Goal: Information Seeking & Learning: Learn about a topic

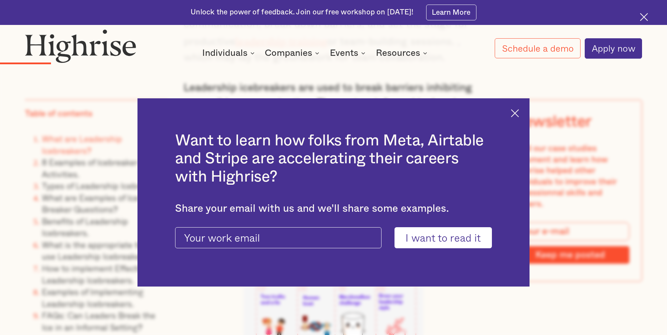
scroll to position [1653, 0]
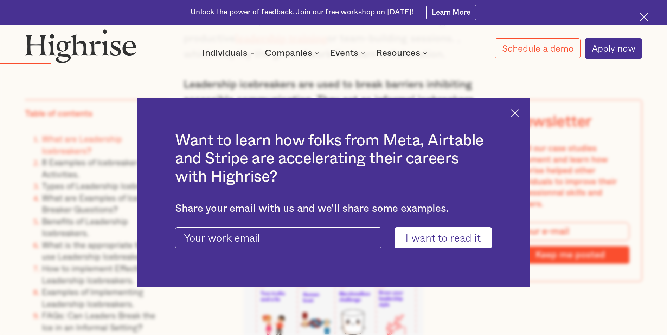
drag, startPoint x: 519, startPoint y: 113, endPoint x: 488, endPoint y: 130, distance: 35.7
click at [519, 113] on img at bounding box center [515, 113] width 8 height 8
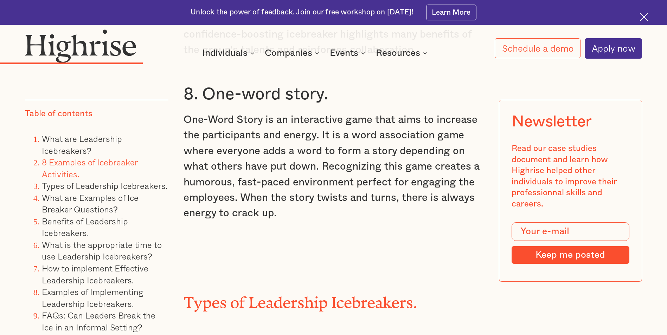
scroll to position [3060, 0]
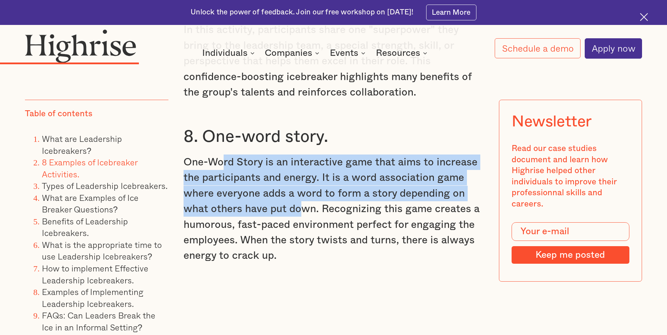
drag, startPoint x: 267, startPoint y: 141, endPoint x: 300, endPoint y: 180, distance: 50.9
click at [300, 180] on p "One-Word Story is an interactive game that aims to increase the participants an…" at bounding box center [334, 209] width 300 height 109
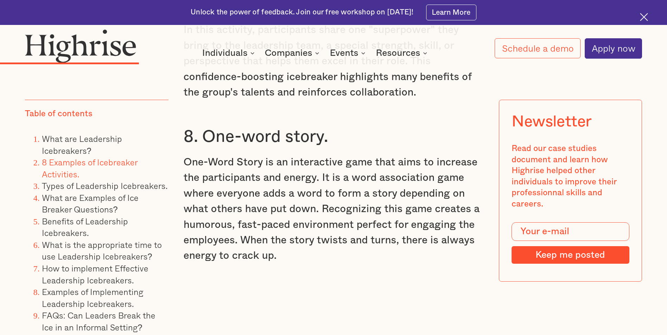
drag, startPoint x: 300, startPoint y: 180, endPoint x: 281, endPoint y: 197, distance: 25.6
click at [281, 197] on p "One-Word Story is an interactive game that aims to increase the participants an…" at bounding box center [334, 209] width 300 height 109
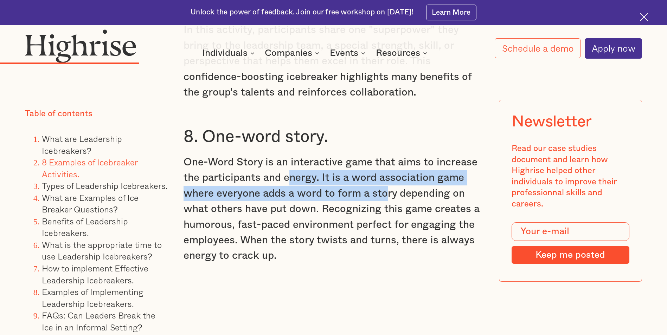
drag, startPoint x: 292, startPoint y: 142, endPoint x: 384, endPoint y: 165, distance: 95.3
click at [384, 165] on p "One-Word Story is an interactive game that aims to increase the participants an…" at bounding box center [334, 209] width 300 height 109
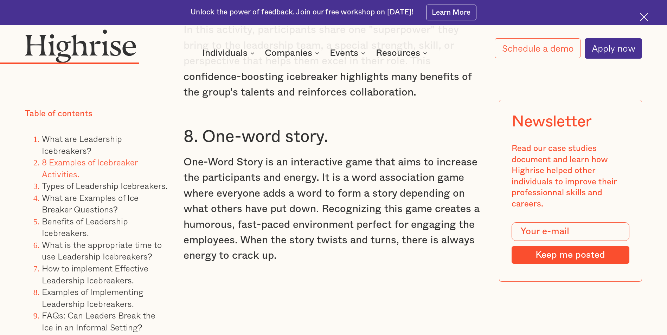
drag, startPoint x: 384, startPoint y: 165, endPoint x: 220, endPoint y: 195, distance: 167.1
click at [220, 195] on p "One-Word Story is an interactive game that aims to increase the participants an…" at bounding box center [334, 209] width 300 height 109
click at [295, 189] on p "One-Word Story is an interactive game that aims to increase the participants an…" at bounding box center [334, 209] width 300 height 109
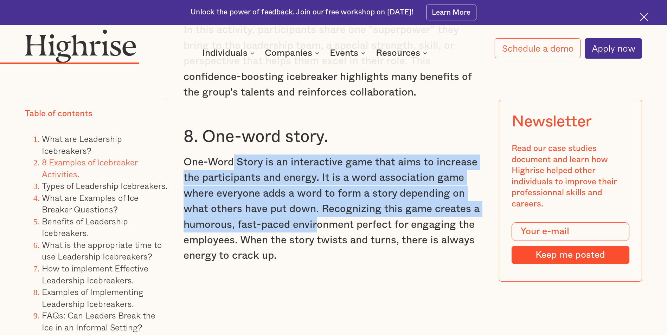
drag, startPoint x: 233, startPoint y: 135, endPoint x: 324, endPoint y: 206, distance: 115.0
click at [324, 206] on p "One-Word Story is an interactive game that aims to increase the participants an…" at bounding box center [334, 209] width 300 height 109
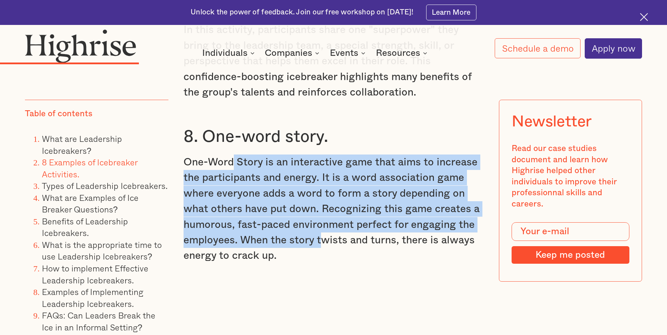
click at [209, 200] on p "One-Word Story is an interactive game that aims to increase the participants an…" at bounding box center [334, 209] width 300 height 109
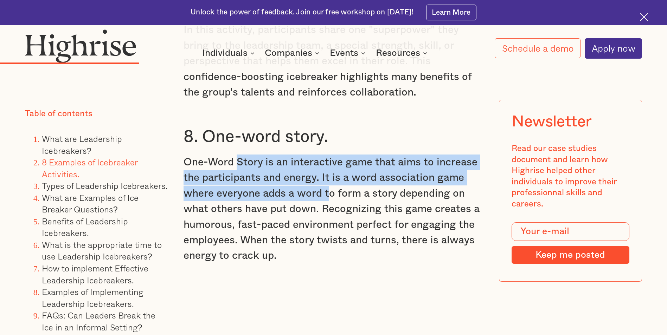
drag, startPoint x: 320, startPoint y: 153, endPoint x: 327, endPoint y: 161, distance: 10.0
click at [327, 161] on p "One-Word Story is an interactive game that aims to increase the participants an…" at bounding box center [334, 209] width 300 height 109
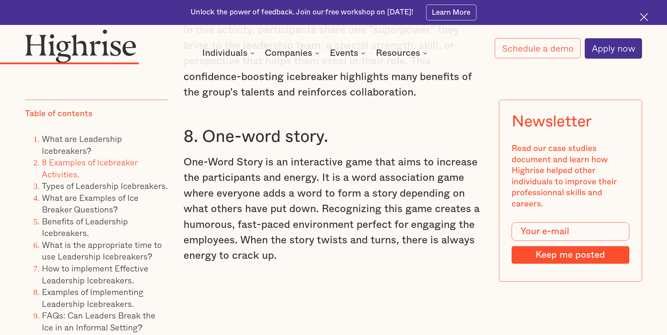
drag, startPoint x: 327, startPoint y: 161, endPoint x: 259, endPoint y: 201, distance: 79.0
click at [250, 190] on p "One-Word Story is an interactive game that aims to increase the participants an…" at bounding box center [334, 209] width 300 height 109
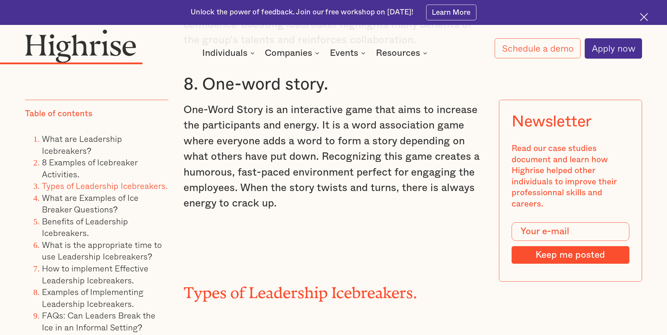
scroll to position [3095, 0]
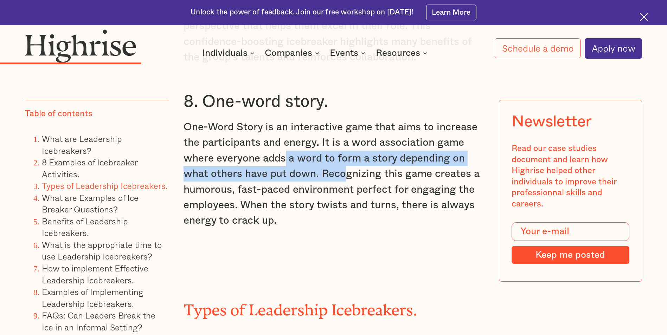
drag, startPoint x: 284, startPoint y: 126, endPoint x: 357, endPoint y: 149, distance: 76.4
click at [357, 149] on p "One-Word Story is an interactive game that aims to increase the participants an…" at bounding box center [334, 174] width 300 height 109
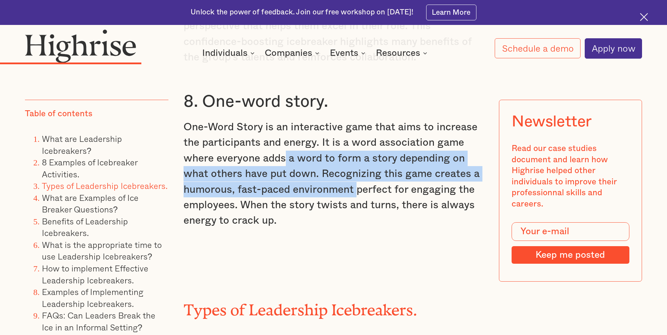
drag, startPoint x: 357, startPoint y: 149, endPoint x: 295, endPoint y: 156, distance: 62.3
click at [295, 156] on p "One-Word Story is an interactive game that aims to increase the participants an…" at bounding box center [334, 174] width 300 height 109
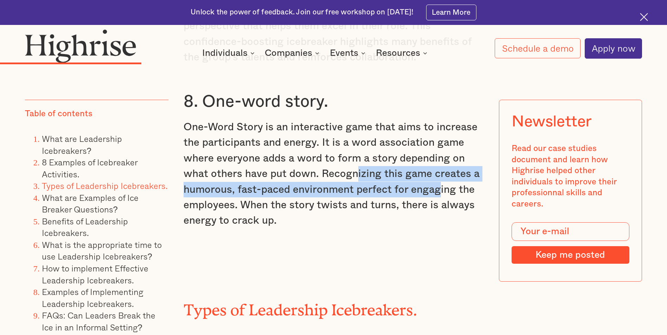
drag, startPoint x: 358, startPoint y: 141, endPoint x: 439, endPoint y: 153, distance: 82.4
click at [439, 153] on p "One-Word Story is an interactive game that aims to increase the participants an…" at bounding box center [334, 174] width 300 height 109
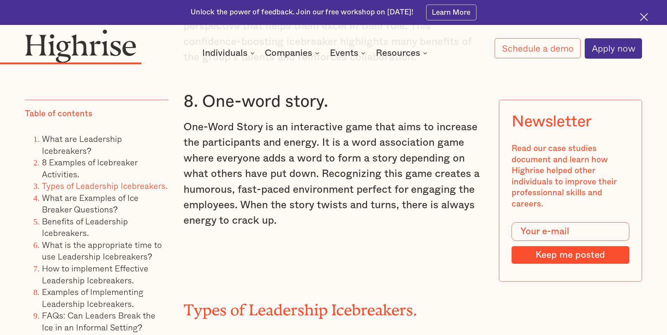
drag, startPoint x: 439, startPoint y: 153, endPoint x: 359, endPoint y: 167, distance: 81.1
click at [359, 167] on p "One-Word Story is an interactive game that aims to increase the participants an…" at bounding box center [334, 174] width 300 height 109
drag, startPoint x: 356, startPoint y: 155, endPoint x: 420, endPoint y: 155, distance: 64.4
click at [420, 155] on p "One-Word Story is an interactive game that aims to increase the participants an…" at bounding box center [334, 174] width 300 height 109
drag, startPoint x: 420, startPoint y: 155, endPoint x: 291, endPoint y: 180, distance: 131.5
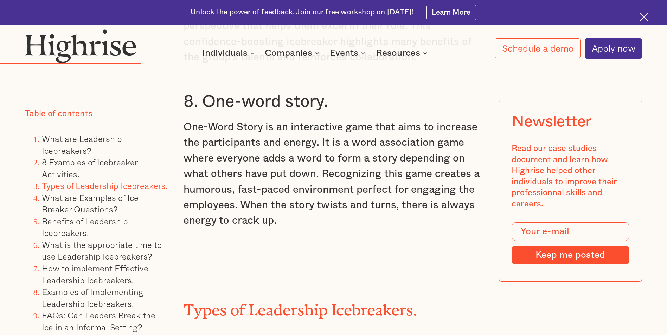
click at [291, 180] on p "One-Word Story is an interactive game that aims to increase the participants an…" at bounding box center [334, 174] width 300 height 109
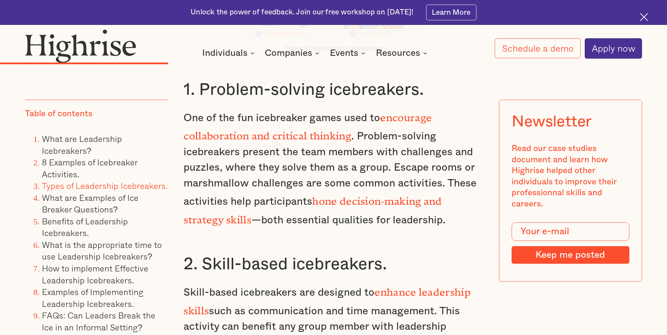
scroll to position [3517, 0]
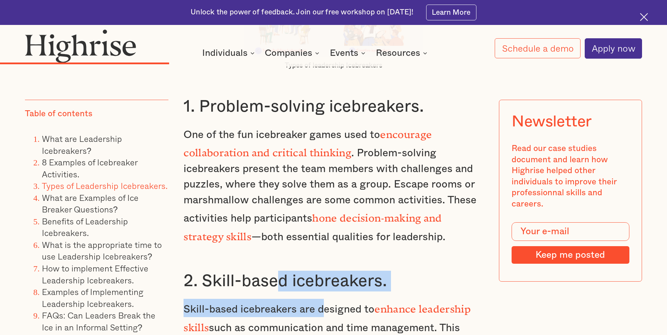
drag, startPoint x: 273, startPoint y: 242, endPoint x: 329, endPoint y: 260, distance: 58.8
drag, startPoint x: 329, startPoint y: 260, endPoint x: 298, endPoint y: 268, distance: 32.5
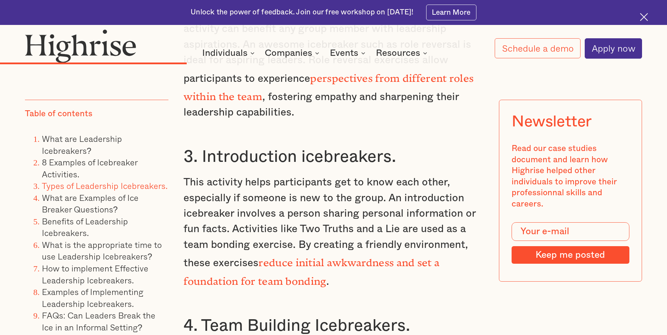
scroll to position [3833, 0]
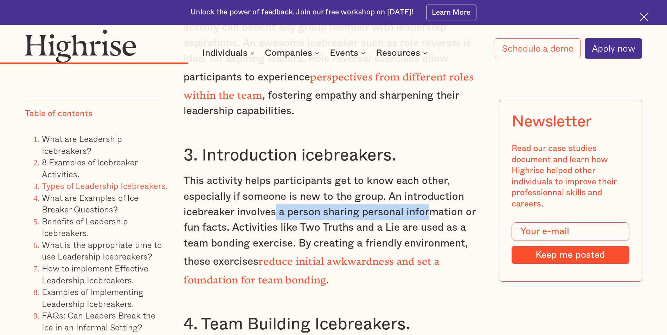
drag, startPoint x: 275, startPoint y: 156, endPoint x: 430, endPoint y: 167, distance: 155.1
click at [430, 173] on p "This activity helps participants get to know each other, especially if someone …" at bounding box center [334, 230] width 300 height 115
drag, startPoint x: 430, startPoint y: 167, endPoint x: 433, endPoint y: 166, distance: 3.7
click at [433, 173] on p "This activity helps participants get to know each other, especially if someone …" at bounding box center [334, 230] width 300 height 115
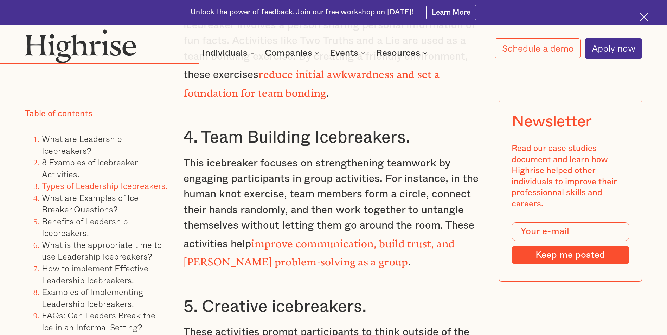
scroll to position [4009, 0]
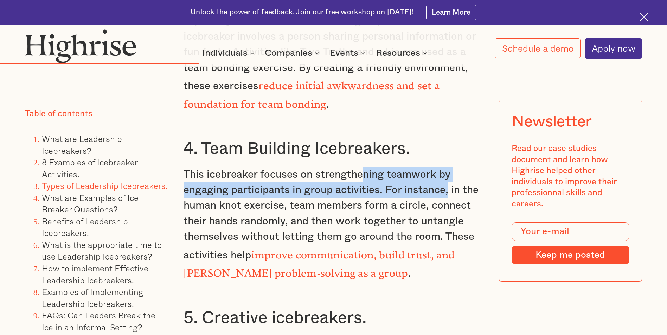
drag, startPoint x: 361, startPoint y: 119, endPoint x: 447, endPoint y: 134, distance: 87.8
click at [447, 167] on p "This icebreaker focuses on strengthening teamwork by engaging participants in g…" at bounding box center [334, 224] width 300 height 115
drag, startPoint x: 447, startPoint y: 134, endPoint x: 335, endPoint y: 137, distance: 111.9
click at [335, 167] on p "This icebreaker focuses on strengthening teamwork by engaging participants in g…" at bounding box center [334, 224] width 300 height 115
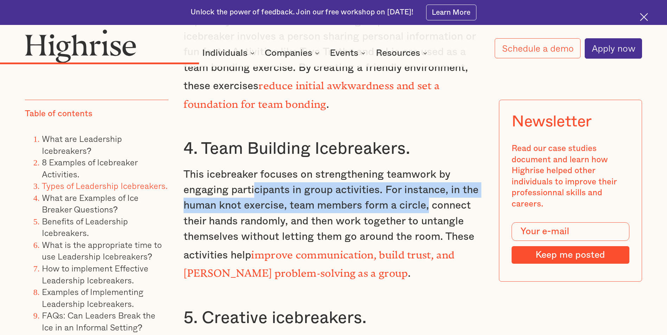
drag, startPoint x: 252, startPoint y: 133, endPoint x: 424, endPoint y: 151, distance: 173.6
click at [424, 167] on p "This icebreaker focuses on strengthening teamwork by engaging participants in g…" at bounding box center [334, 224] width 300 height 115
drag, startPoint x: 424, startPoint y: 151, endPoint x: 354, endPoint y: 161, distance: 70.8
click at [354, 167] on p "This icebreaker focuses on strengthening teamwork by engaging participants in g…" at bounding box center [334, 224] width 300 height 115
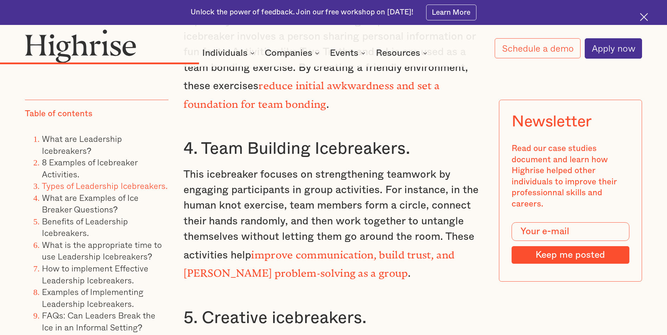
click at [254, 171] on p "This icebreaker focuses on strengthening teamwork by engaging participants in g…" at bounding box center [334, 224] width 300 height 115
drag, startPoint x: 219, startPoint y: 164, endPoint x: 360, endPoint y: 166, distance: 141.0
click at [360, 167] on p "This icebreaker focuses on strengthening teamwork by engaging participants in g…" at bounding box center [334, 224] width 300 height 115
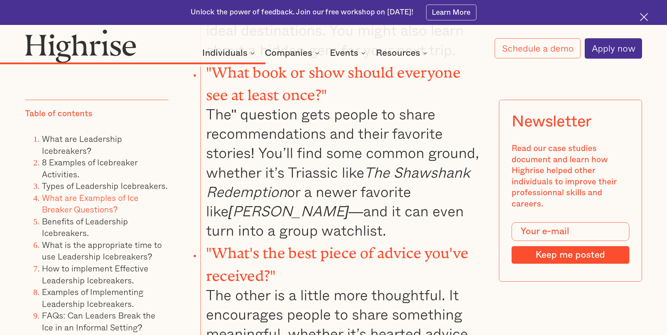
scroll to position [5170, 0]
